Goal: Task Accomplishment & Management: Manage account settings

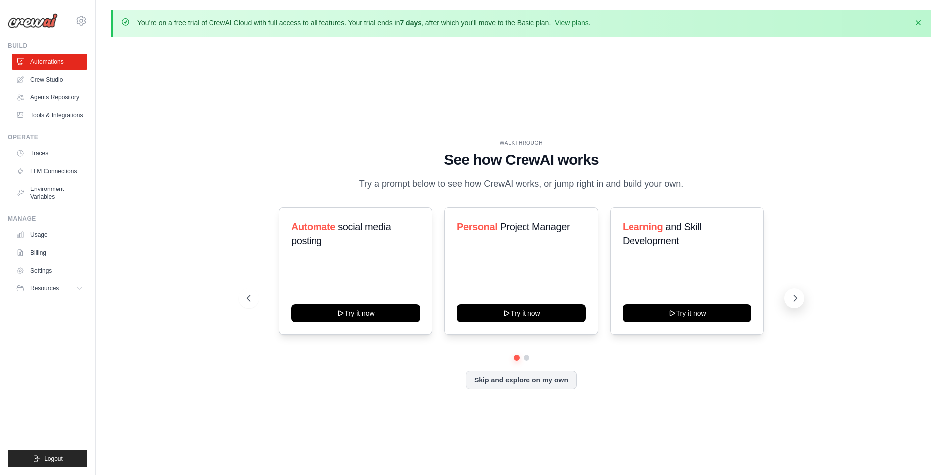
click at [795, 298] on icon at bounding box center [795, 299] width 10 height 10
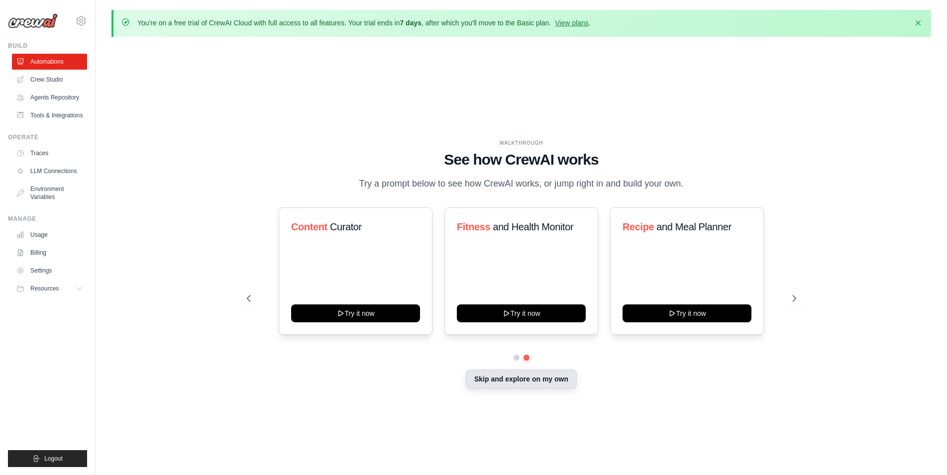
click at [518, 380] on button "Skip and explore on my own" at bounding box center [521, 379] width 111 height 19
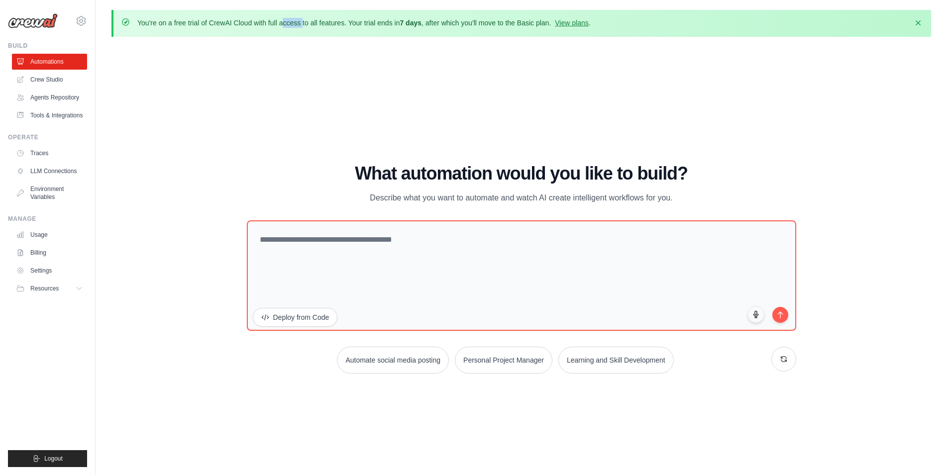
drag, startPoint x: 214, startPoint y: 23, endPoint x: 287, endPoint y: 22, distance: 72.7
click at [287, 22] on p "You're on a free trial of CrewAI Cloud with full access to all features. Your t…" at bounding box center [363, 23] width 453 height 10
drag, startPoint x: 386, startPoint y: 19, endPoint x: 437, endPoint y: 19, distance: 50.8
click at [437, 19] on p "You're on a free trial of CrewAI Cloud with full access to all features. Your t…" at bounding box center [363, 23] width 453 height 10
drag, startPoint x: 559, startPoint y: 15, endPoint x: 567, endPoint y: 15, distance: 8.0
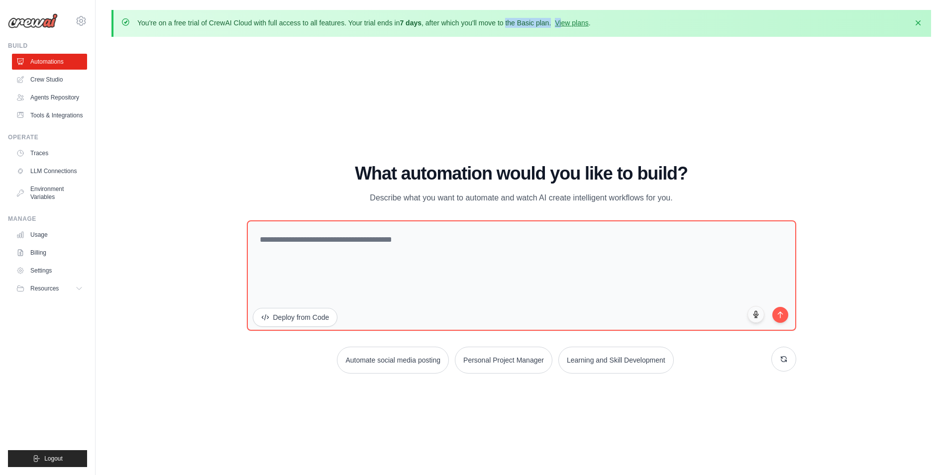
click at [566, 15] on div "You're on a free trial of CrewAI Cloud with full access to all features. Your t…" at bounding box center [521, 23] width 820 height 27
click at [673, 44] on div "You're on a free trial of CrewAI Cloud with full access to all features. Your t…" at bounding box center [521, 255] width 851 height 490
click at [587, 23] on link "View plans" at bounding box center [571, 23] width 33 height 8
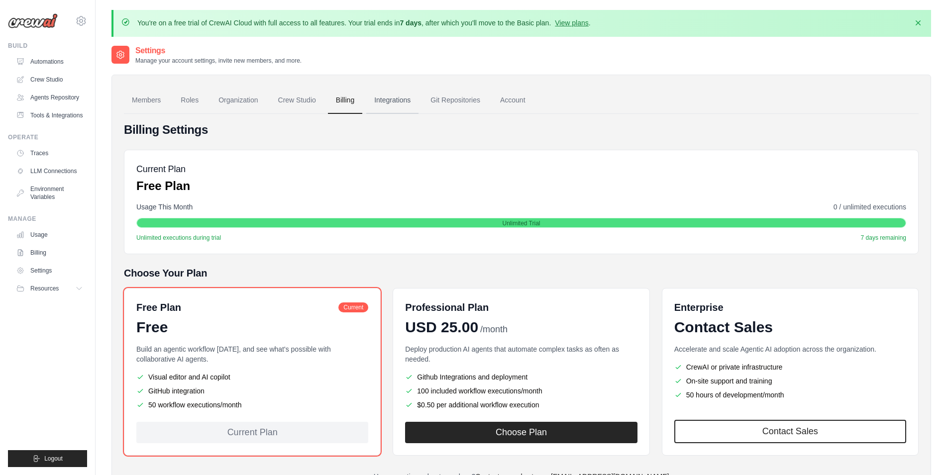
click at [404, 96] on link "Integrations" at bounding box center [392, 100] width 52 height 27
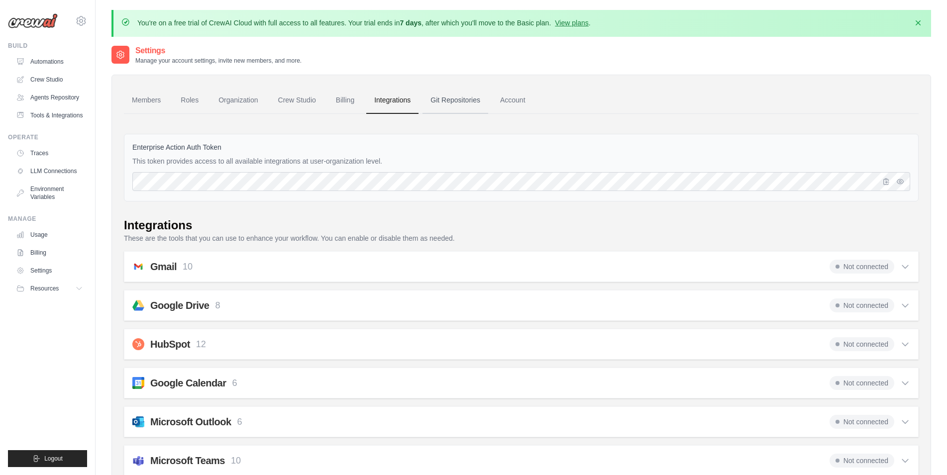
click at [466, 99] on link "Git Repositories" at bounding box center [455, 100] width 66 height 27
click at [344, 99] on link "Billing" at bounding box center [345, 100] width 34 height 27
